Goal: Transaction & Acquisition: Book appointment/travel/reservation

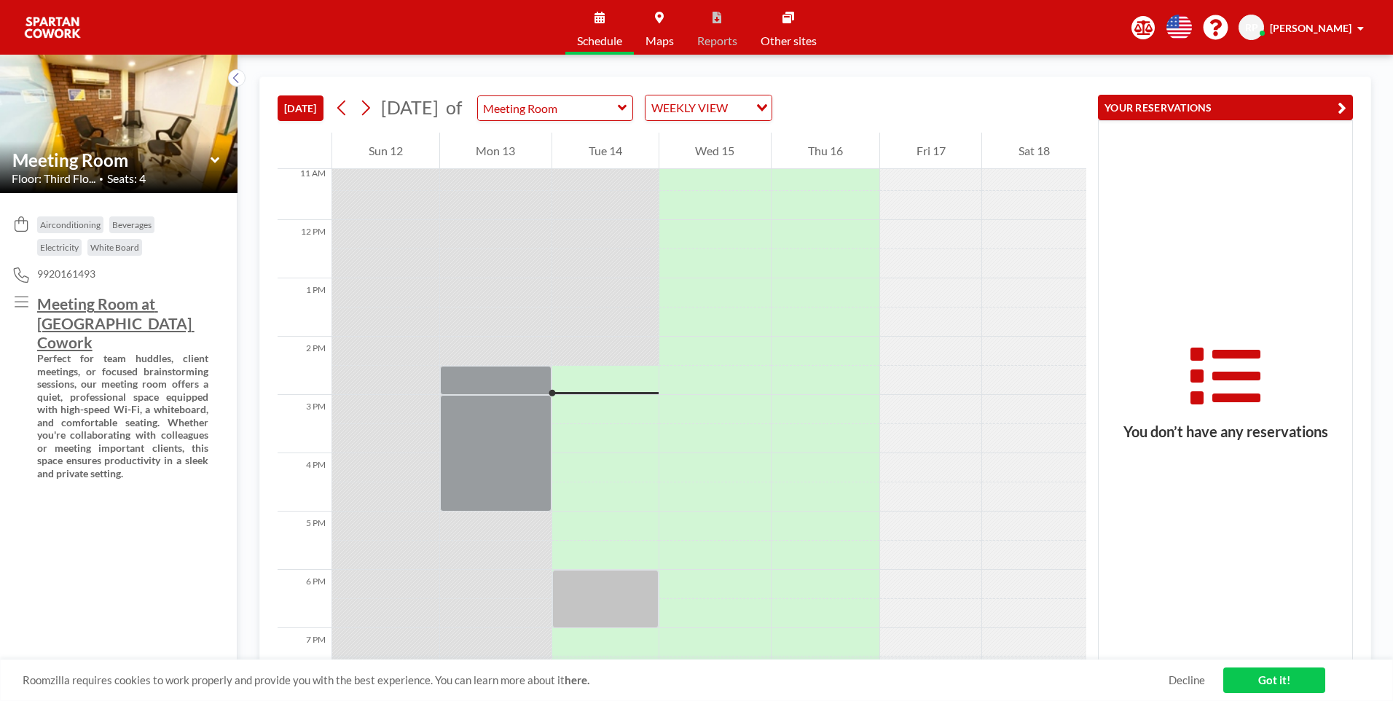
scroll to position [728, 0]
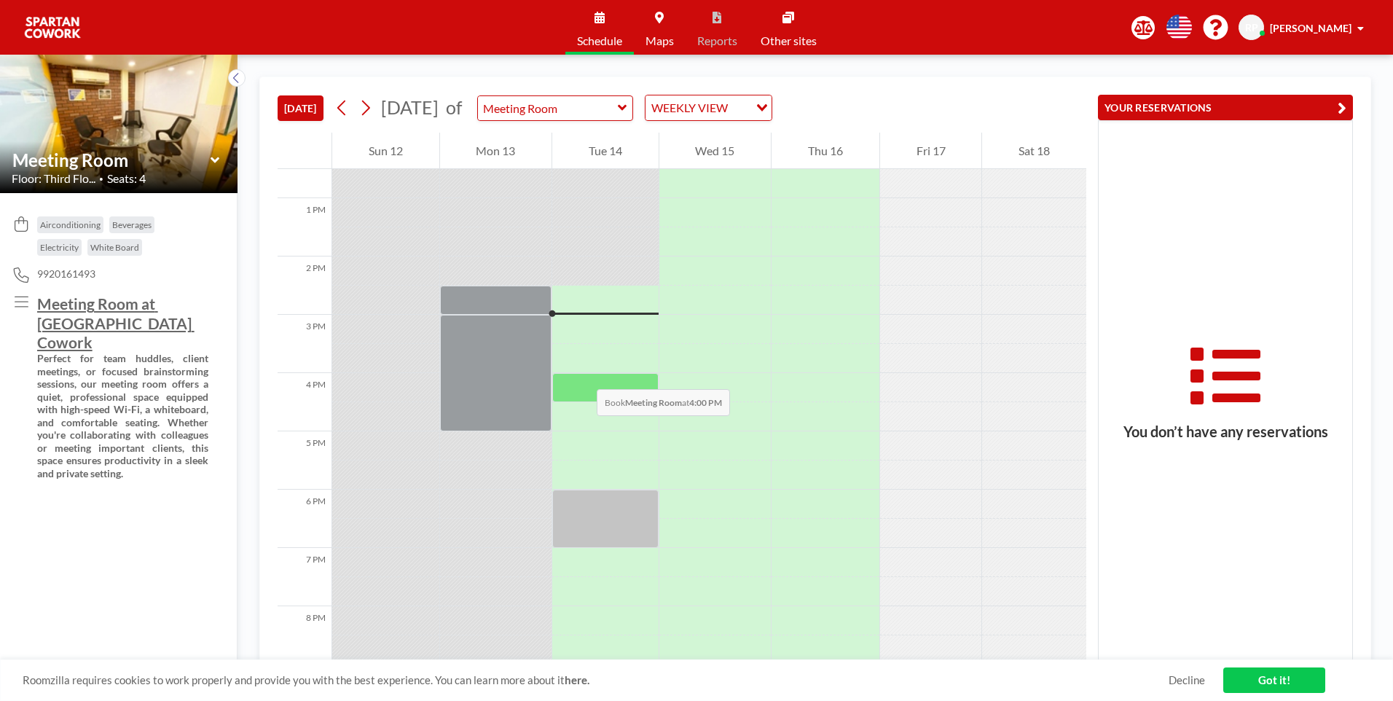
click at [582, 374] on div at bounding box center [605, 387] width 106 height 29
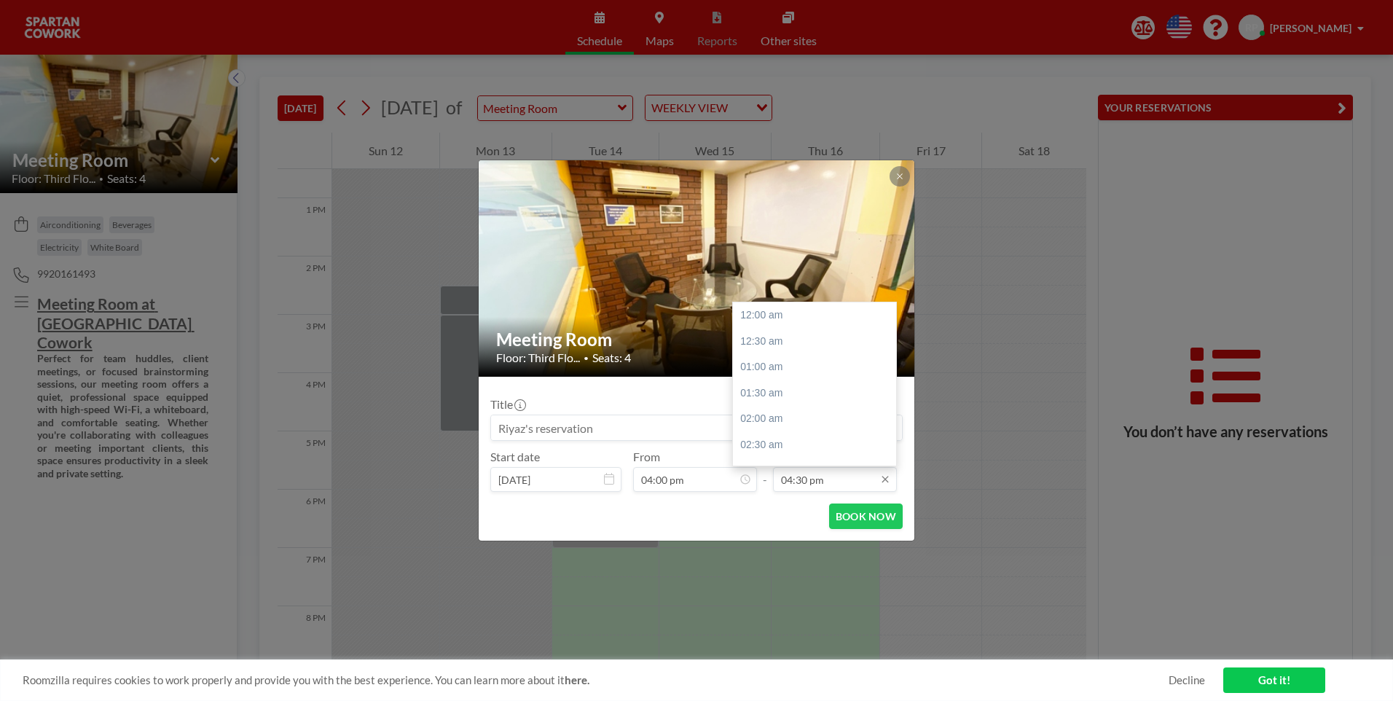
scroll to position [856, 0]
click at [802, 398] on div "06:00 pm" at bounding box center [818, 392] width 170 height 26
type input "06:00 pm"
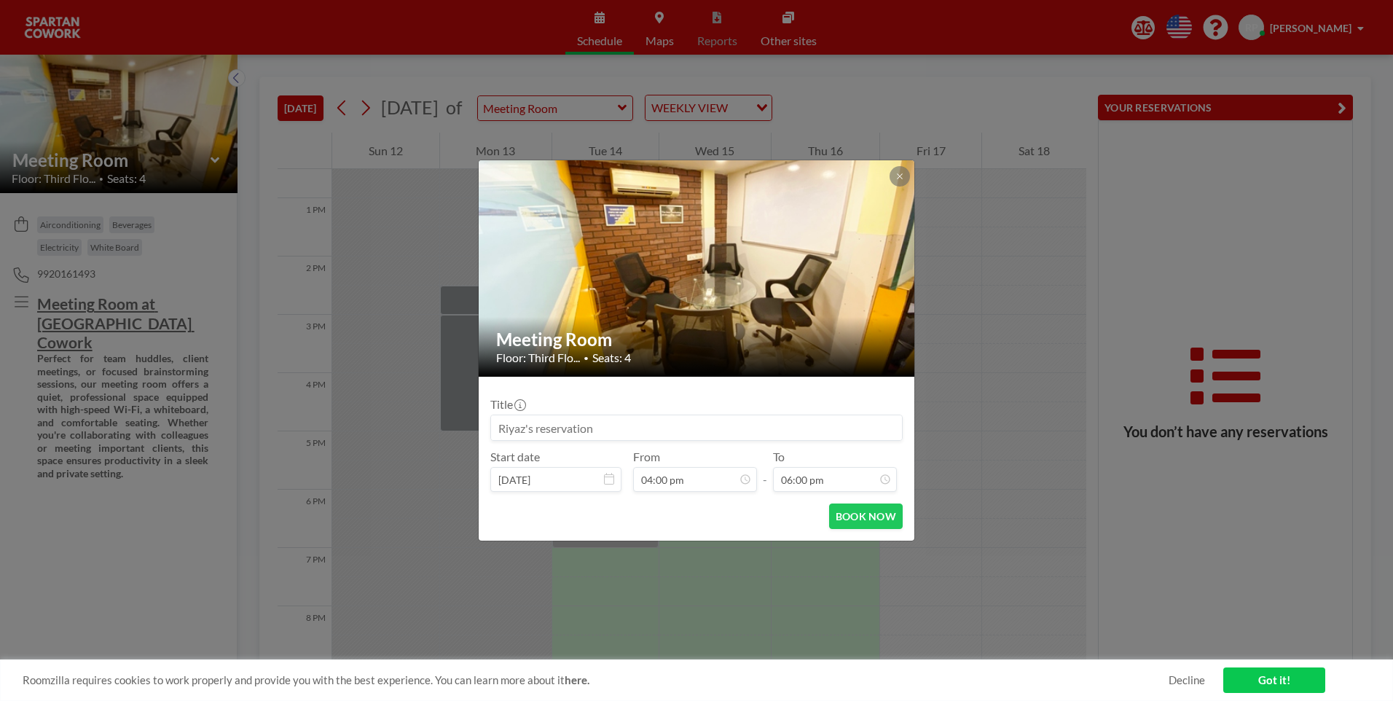
scroll to position [933, 0]
click at [633, 420] on input at bounding box center [696, 427] width 411 height 25
click at [634, 421] on input at bounding box center [696, 427] width 411 height 25
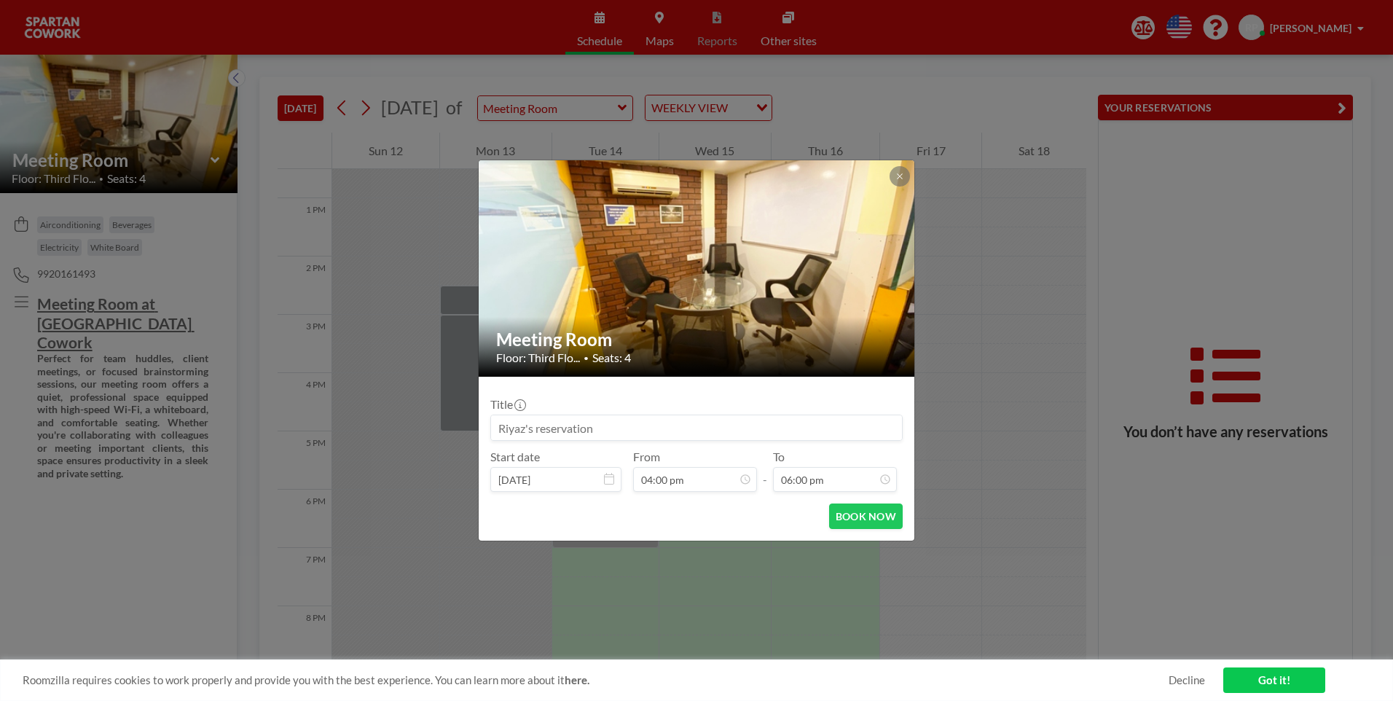
scroll to position [52, 0]
click at [766, 483] on span "-" at bounding box center [765, 470] width 4 height 32
click at [765, 483] on span "-" at bounding box center [765, 470] width 4 height 32
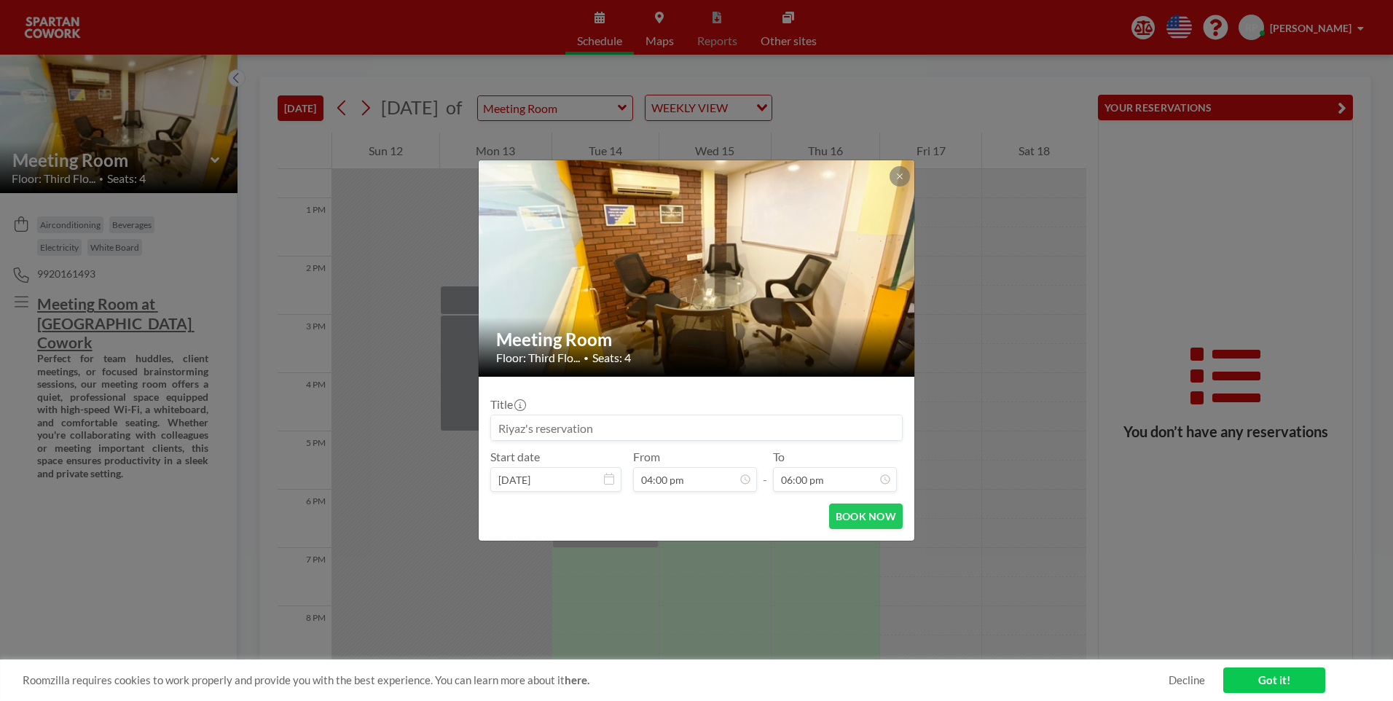
click at [765, 483] on span "-" at bounding box center [765, 470] width 4 height 32
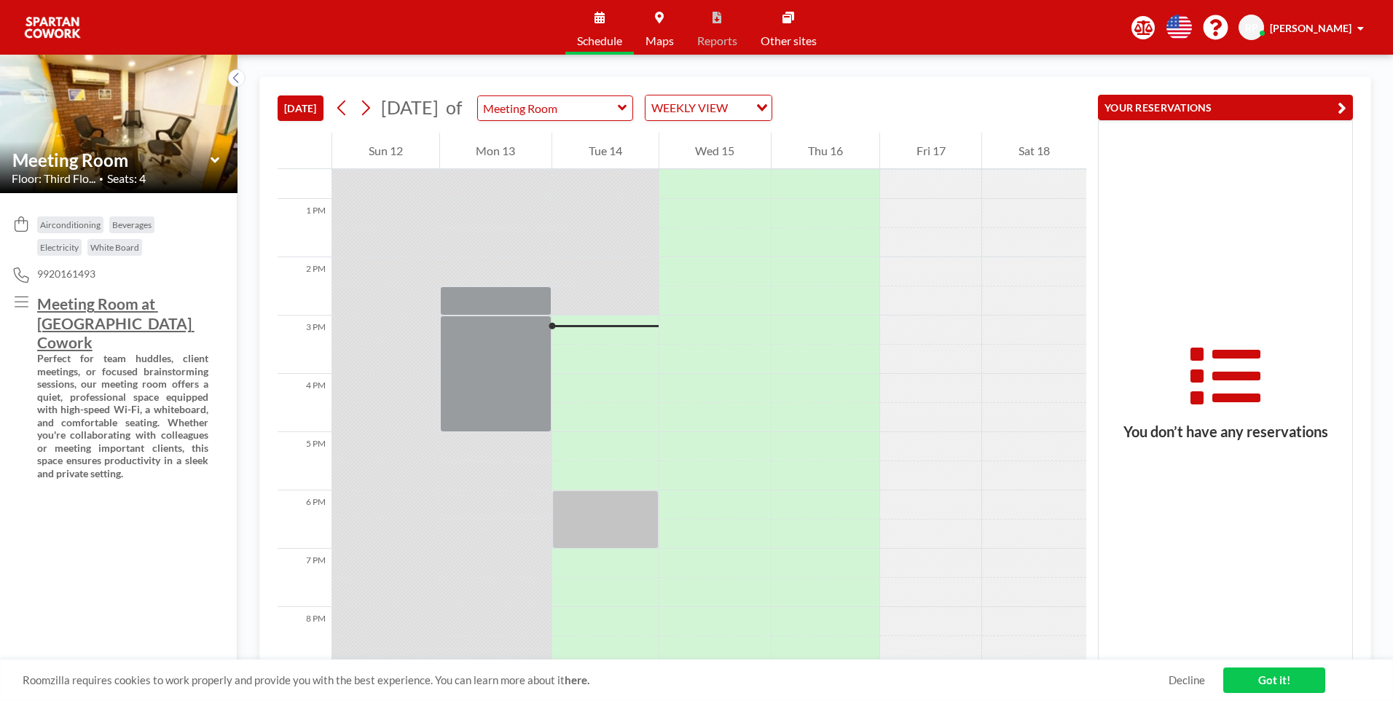
scroll to position [728, 0]
click at [623, 376] on div at bounding box center [605, 387] width 106 height 29
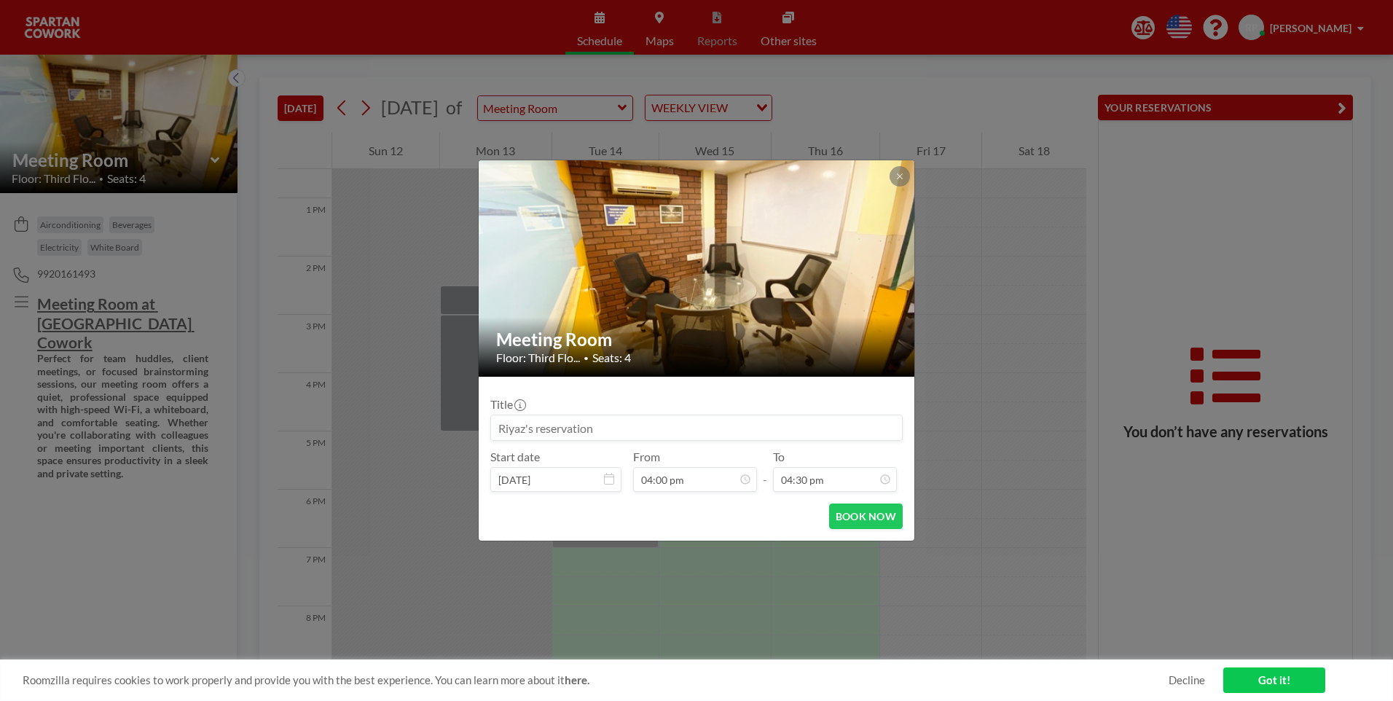
scroll to position [856, 0]
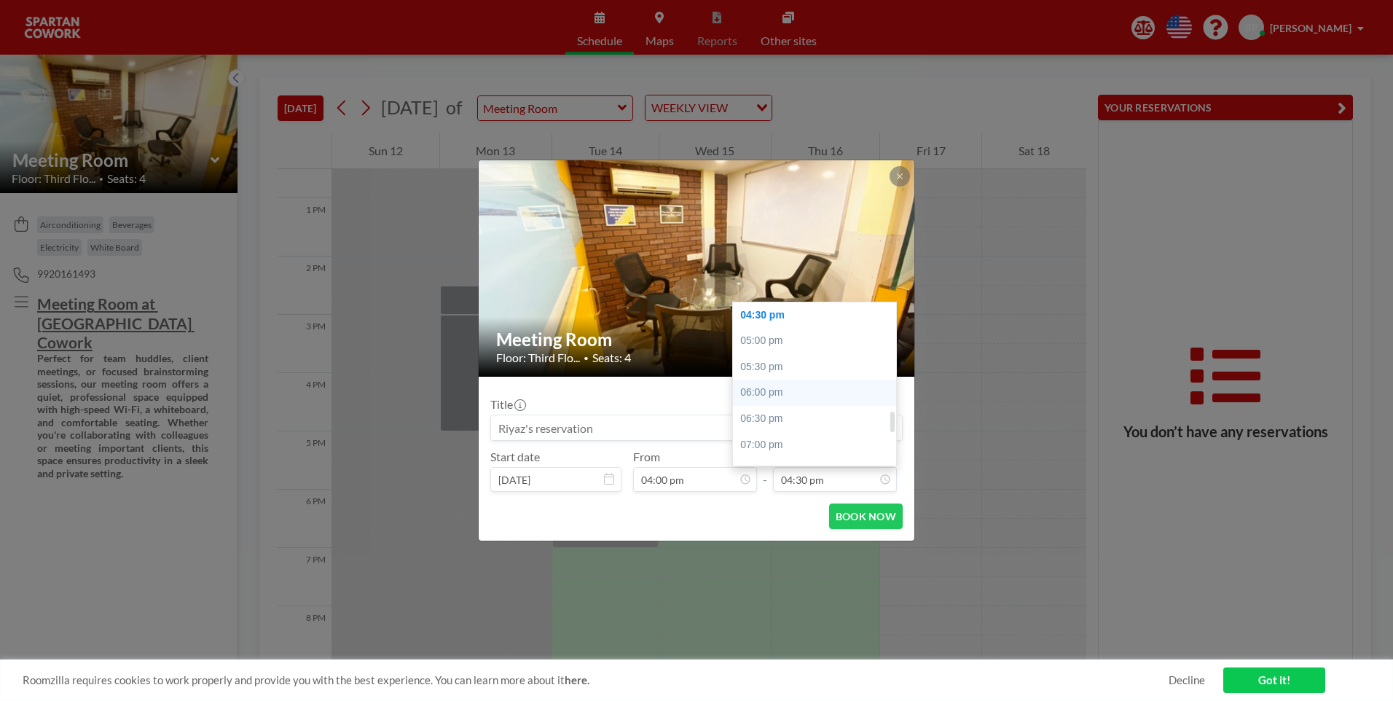
click at [781, 400] on div "06:00 pm" at bounding box center [818, 392] width 170 height 26
type input "06:00 pm"
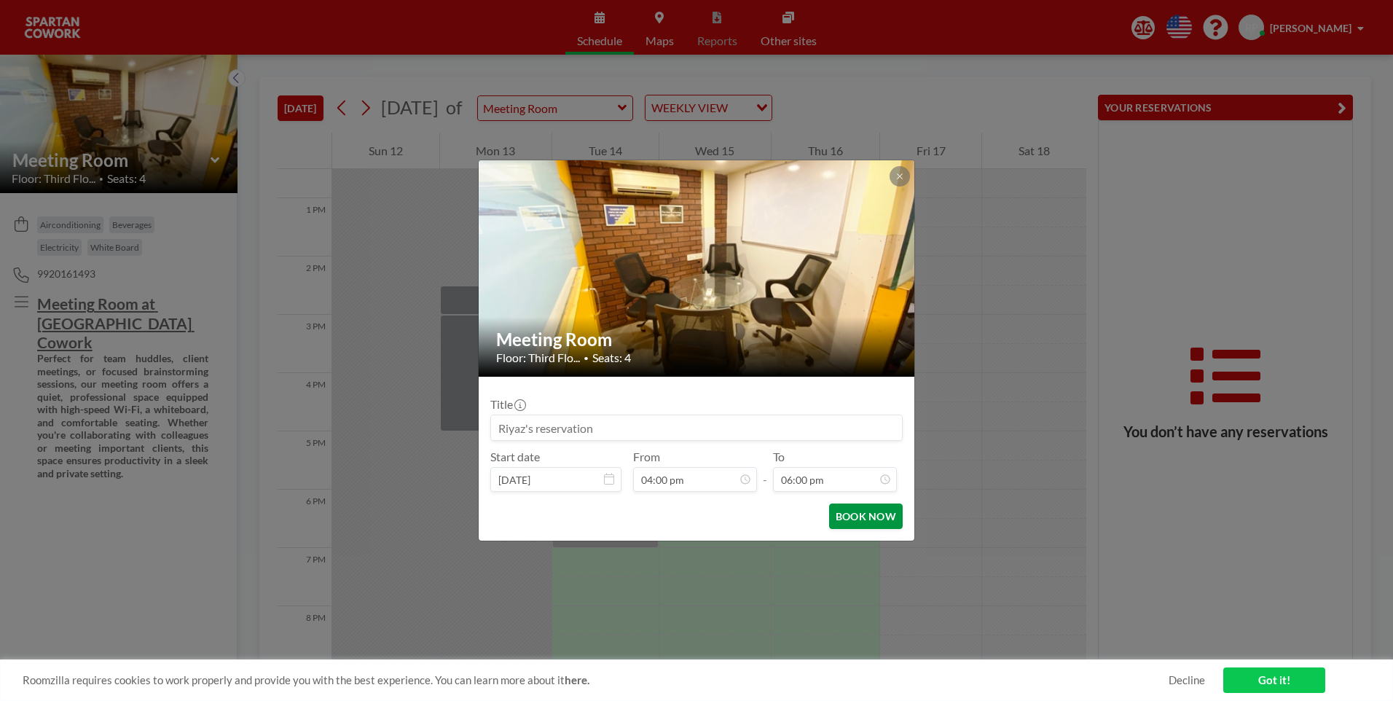
click at [864, 510] on button "BOOK NOW" at bounding box center [866, 515] width 74 height 25
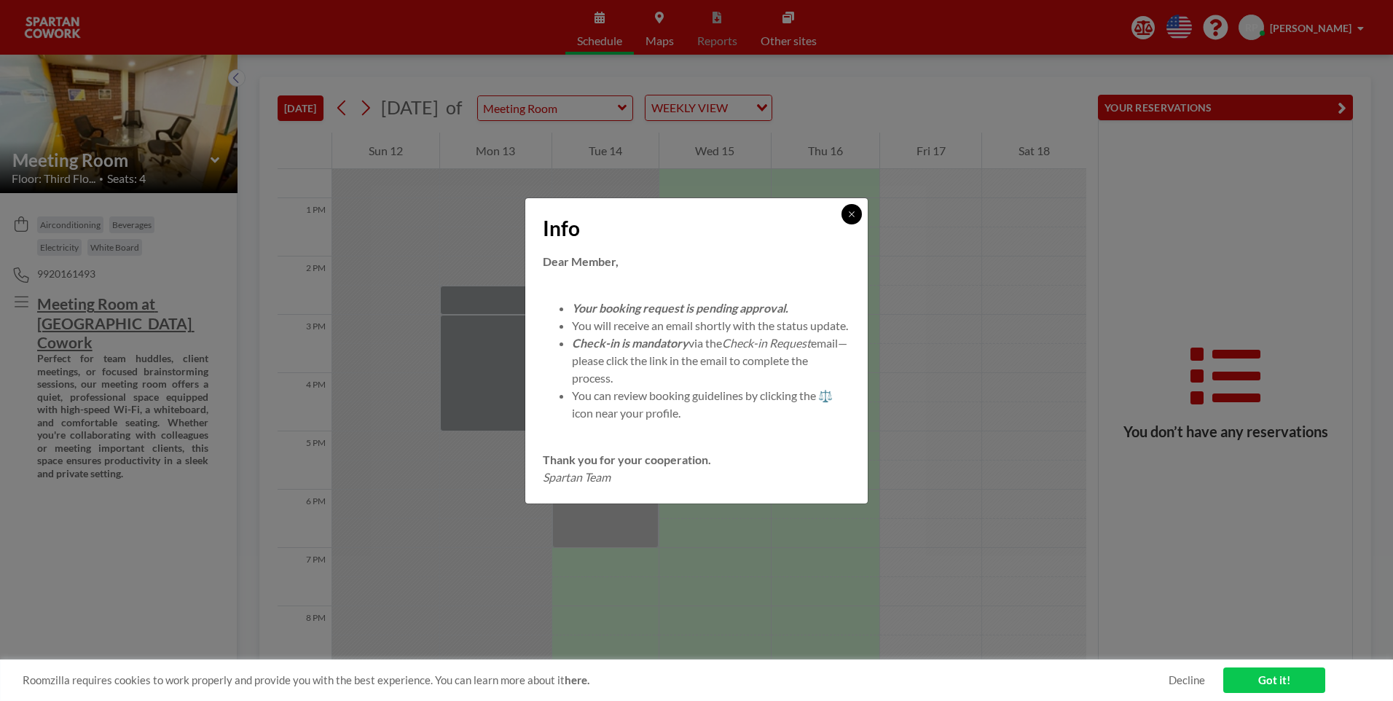
click at [851, 210] on icon at bounding box center [851, 214] width 9 height 9
